Goal: Communication & Community: Answer question/provide support

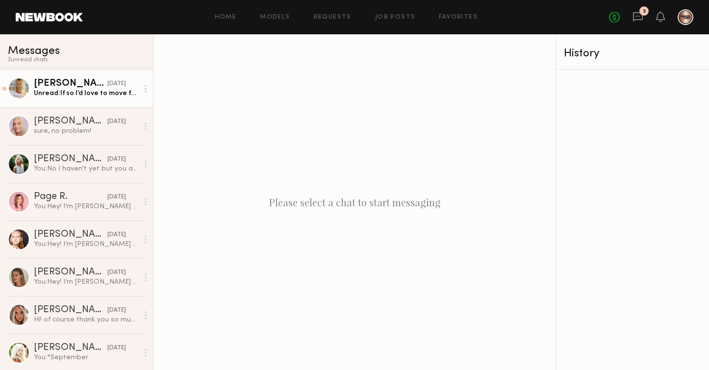
click at [69, 95] on div "Unread: If so I’d love to move forward! Full name: [PERSON_NAME] [EMAIL_ADDRESS…" at bounding box center [86, 93] width 104 height 9
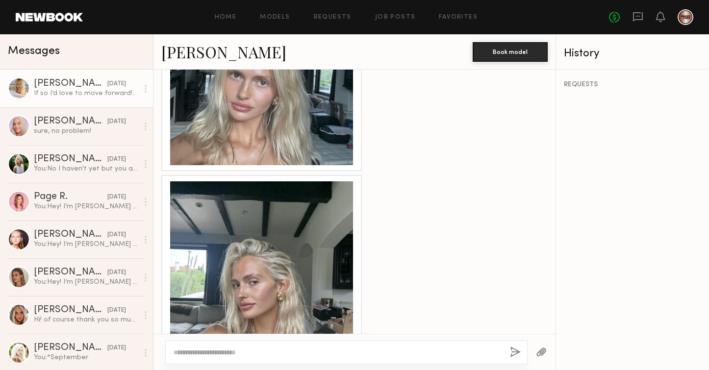
scroll to position [409, 0]
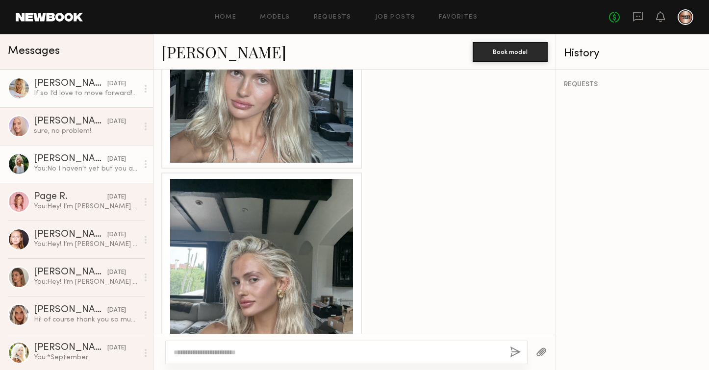
click at [50, 168] on div "You: No I haven't yet but you are booked for the day! We are prepping for an ev…" at bounding box center [86, 168] width 104 height 9
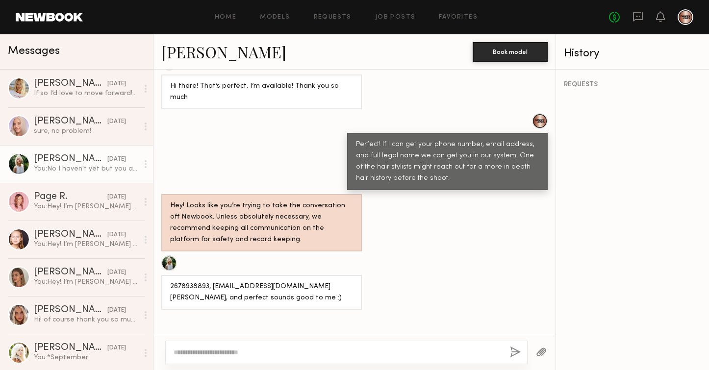
scroll to position [742, 0]
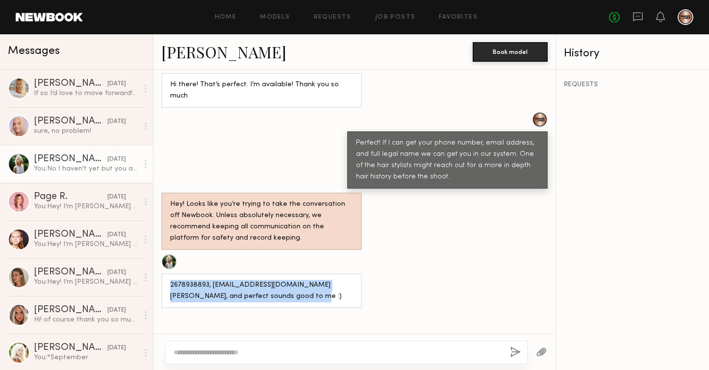
drag, startPoint x: 171, startPoint y: 272, endPoint x: 292, endPoint y: 292, distance: 123.3
click at [292, 292] on div "2678938893, [EMAIL_ADDRESS][DOMAIN_NAME] [PERSON_NAME], and perfect sounds good…" at bounding box center [261, 291] width 201 height 35
copy div "2678938893, [EMAIL_ADDRESS][DOMAIN_NAME] [PERSON_NAME], and perfect sounds good…"
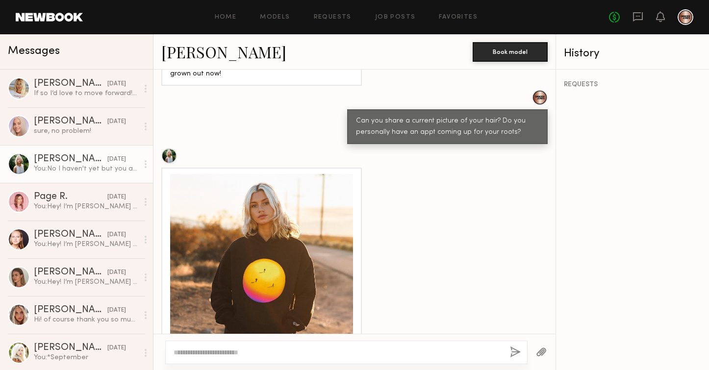
scroll to position [945, 0]
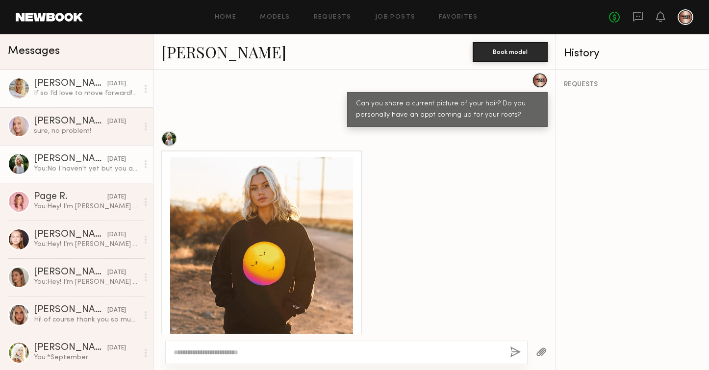
click at [92, 100] on link "[PERSON_NAME] [DATE] If so I’d love to move forward! Full name: [PERSON_NAME] […" at bounding box center [76, 89] width 153 height 38
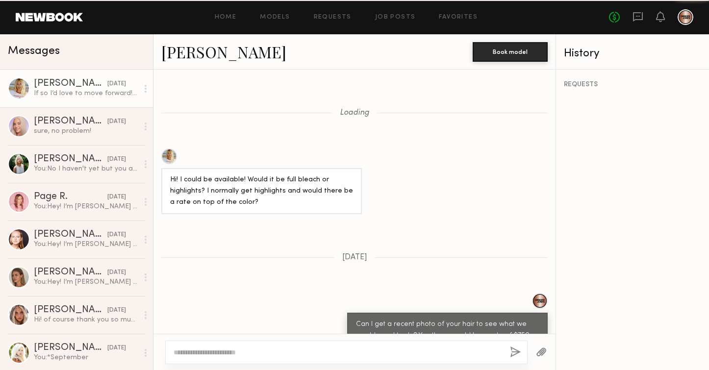
scroll to position [930, 0]
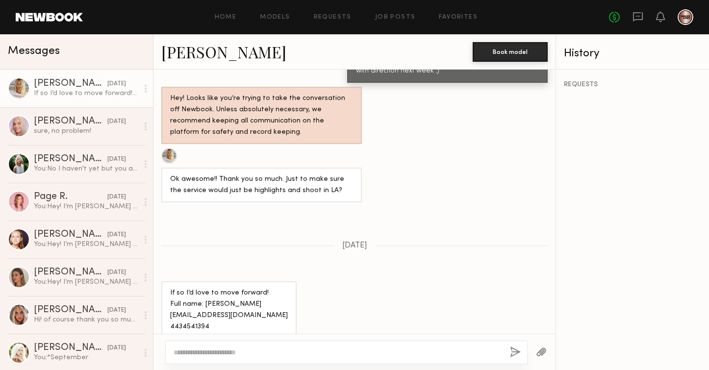
click at [258, 348] on textarea at bounding box center [338, 353] width 329 height 10
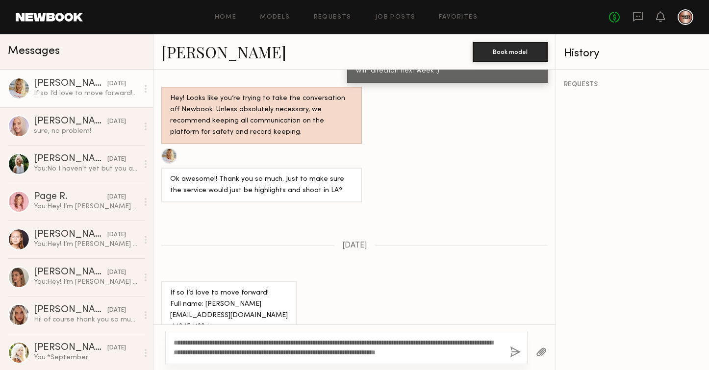
type textarea "**********"
click at [510, 352] on button "button" at bounding box center [515, 353] width 11 height 12
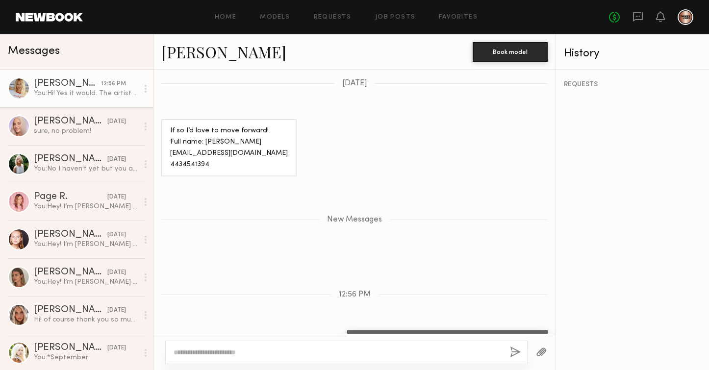
scroll to position [1028, 0]
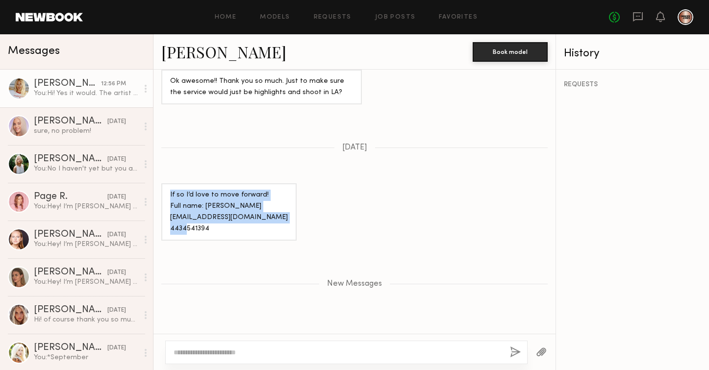
drag, startPoint x: 213, startPoint y: 219, endPoint x: 166, endPoint y: 183, distance: 59.0
click at [166, 183] on div "If so I’d love to move forward! Full name: [PERSON_NAME] [EMAIL_ADDRESS][DOMAIN…" at bounding box center [228, 211] width 135 height 57
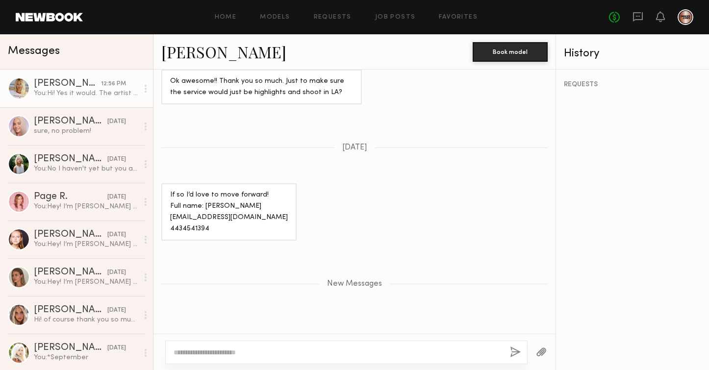
click at [201, 215] on div "If so I’d love to move forward! Full name: [PERSON_NAME] [EMAIL_ADDRESS][DOMAIN…" at bounding box center [229, 212] width 118 height 45
drag, startPoint x: 211, startPoint y: 215, endPoint x: 170, endPoint y: 193, distance: 47.0
click at [170, 193] on div "If so I’d love to move forward! Full name: [PERSON_NAME] [EMAIL_ADDRESS][DOMAIN…" at bounding box center [229, 212] width 118 height 45
copy div "Full name: [PERSON_NAME] [EMAIL_ADDRESS][DOMAIN_NAME] 4434541394"
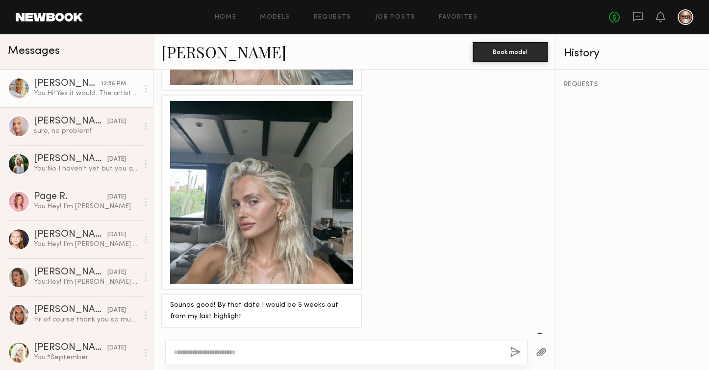
scroll to position [489, 0]
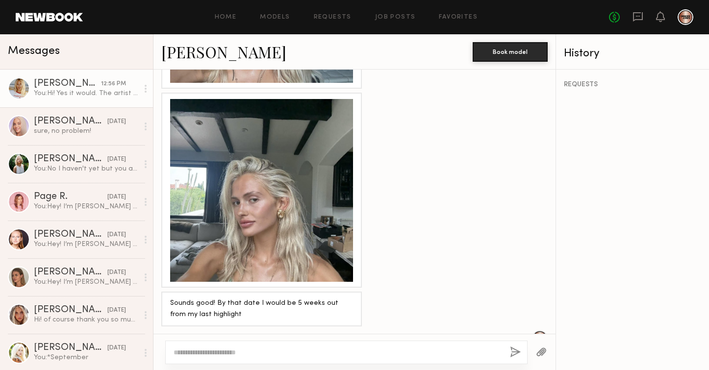
click at [147, 89] on div at bounding box center [145, 89] width 15 height 20
click at [132, 106] on div "Mark unread" at bounding box center [116, 108] width 71 height 22
